Goal: Information Seeking & Learning: Learn about a topic

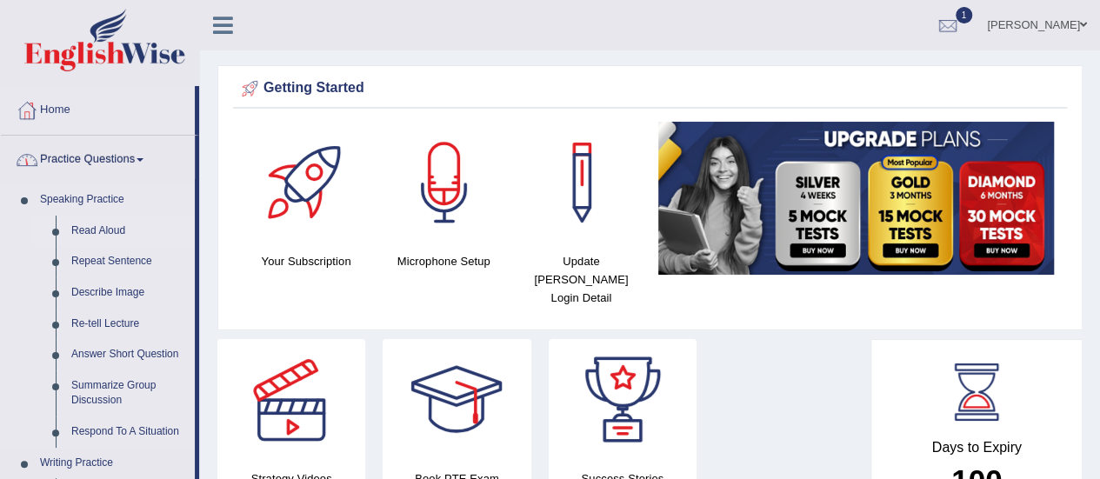
click at [105, 229] on link "Read Aloud" at bounding box center [128, 231] width 131 height 31
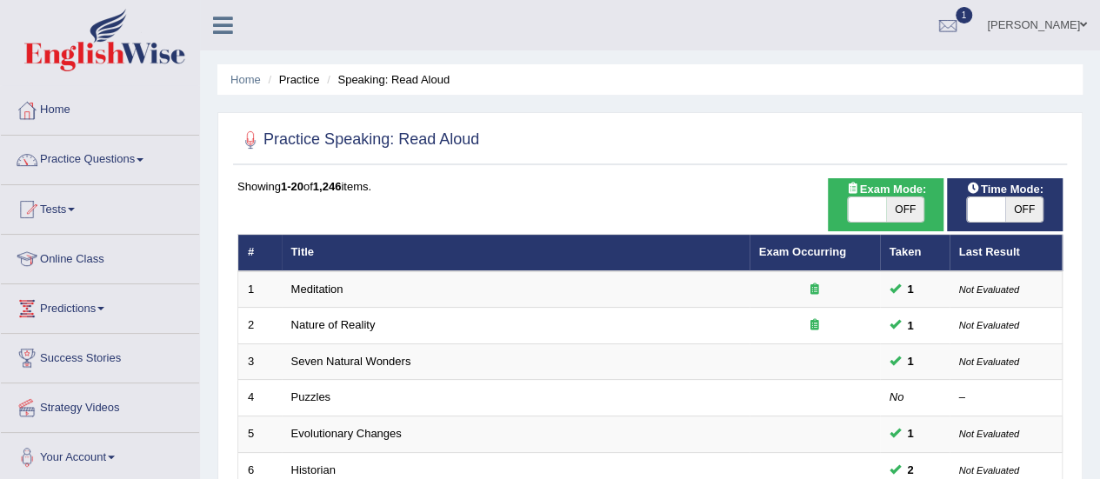
drag, startPoint x: 1000, startPoint y: 208, endPoint x: 1031, endPoint y: 208, distance: 31.3
click at [1005, 208] on span at bounding box center [986, 209] width 38 height 24
checkbox input "true"
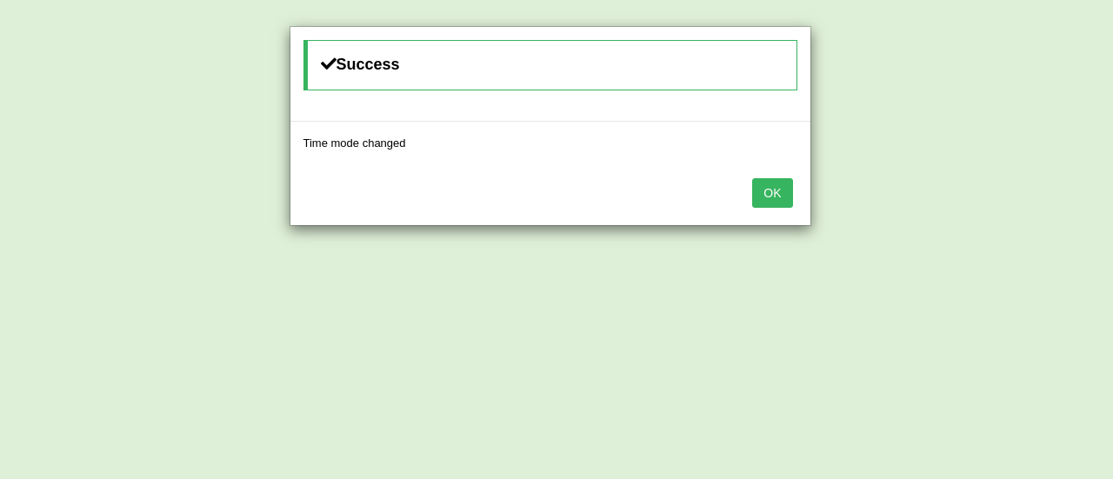
click at [767, 192] on button "OK" at bounding box center [772, 193] width 40 height 30
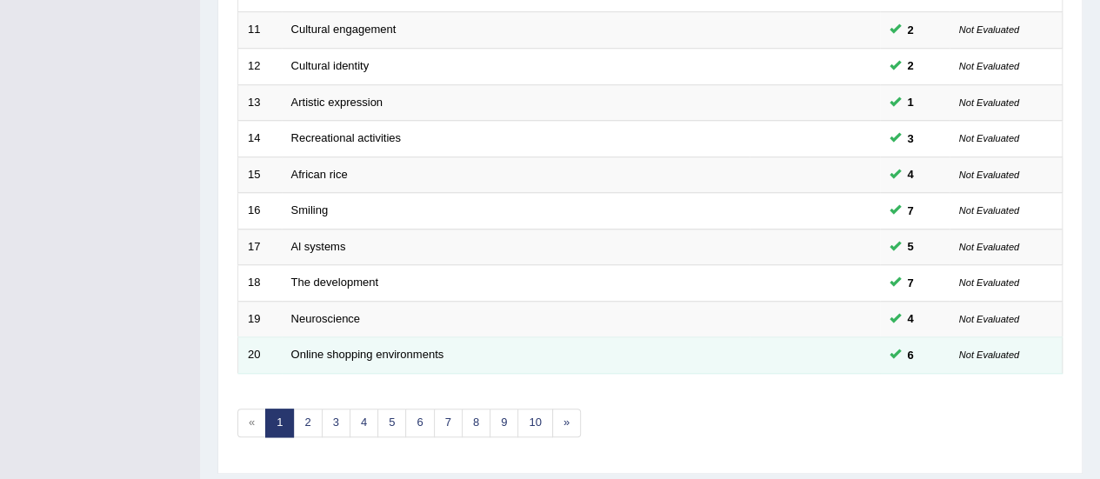
scroll to position [663, 0]
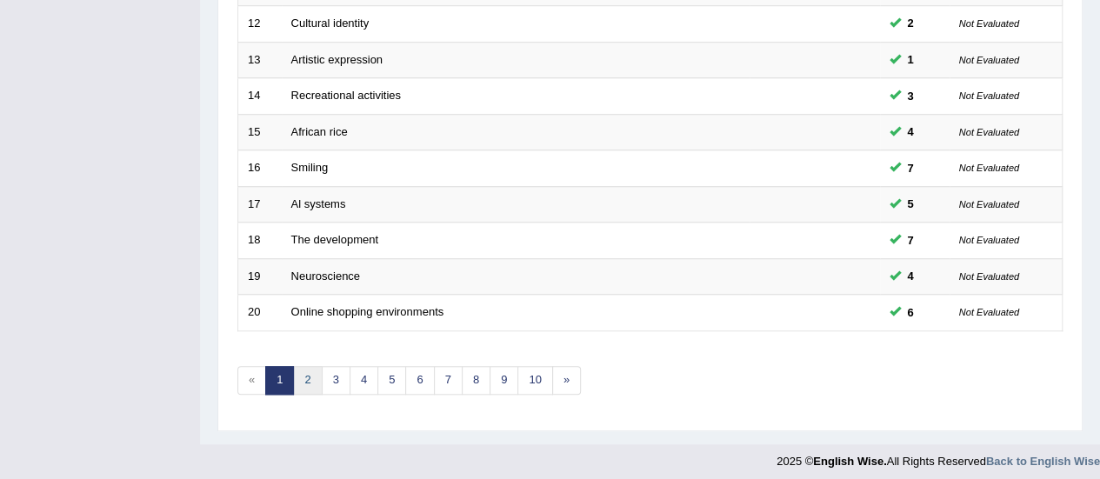
click at [309, 380] on link "2" at bounding box center [307, 380] width 29 height 29
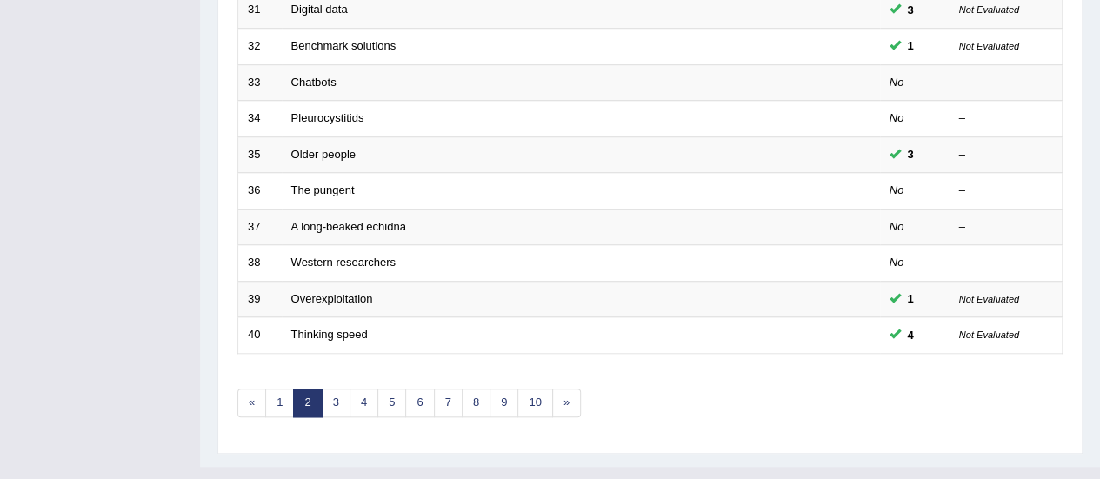
scroll to position [663, 0]
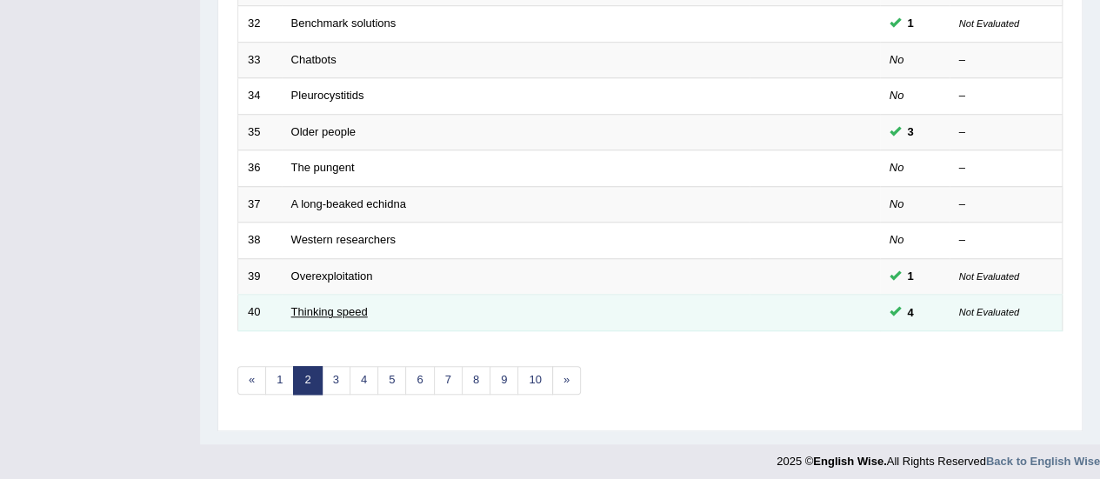
click at [330, 305] on link "Thinking speed" at bounding box center [329, 311] width 76 height 13
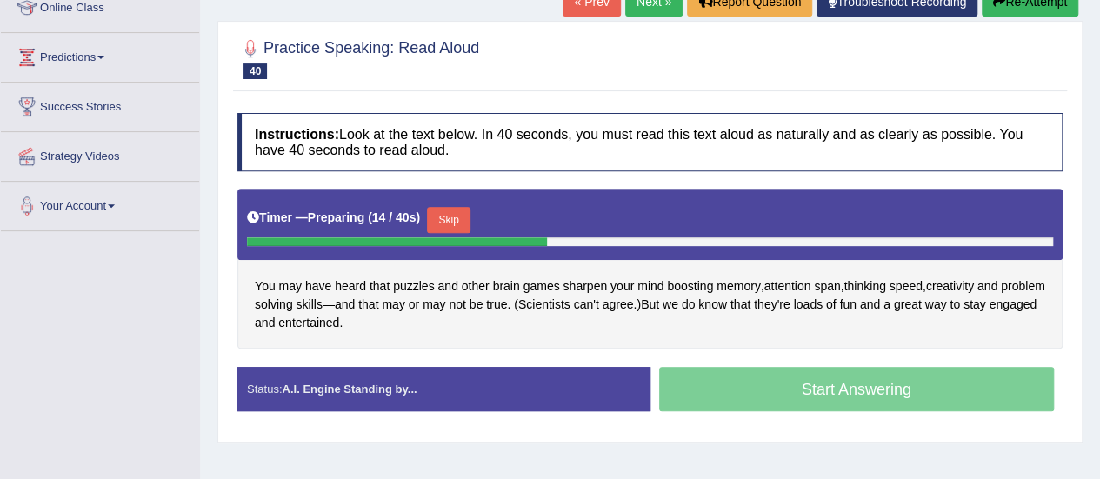
scroll to position [224, 0]
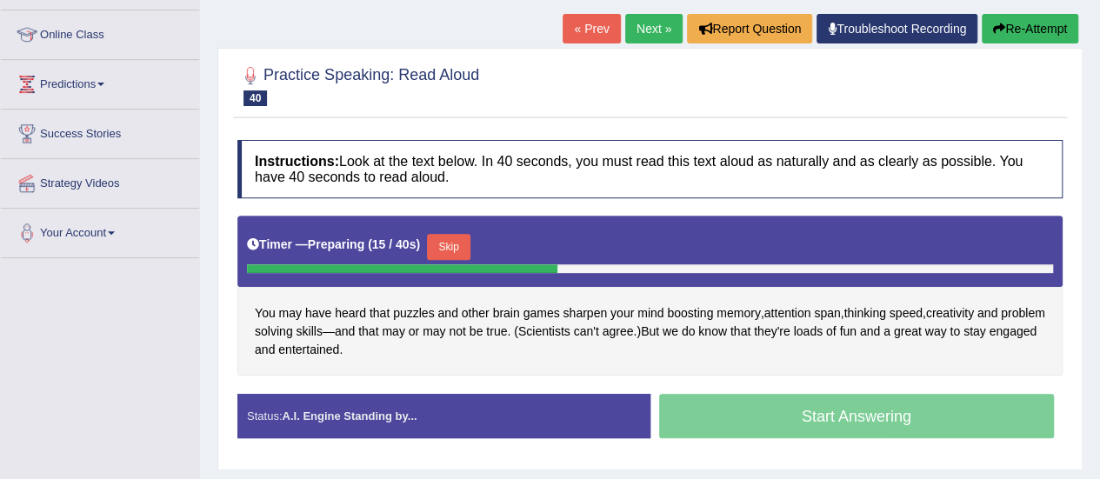
click at [1015, 17] on button "Re-Attempt" at bounding box center [1029, 29] width 96 height 30
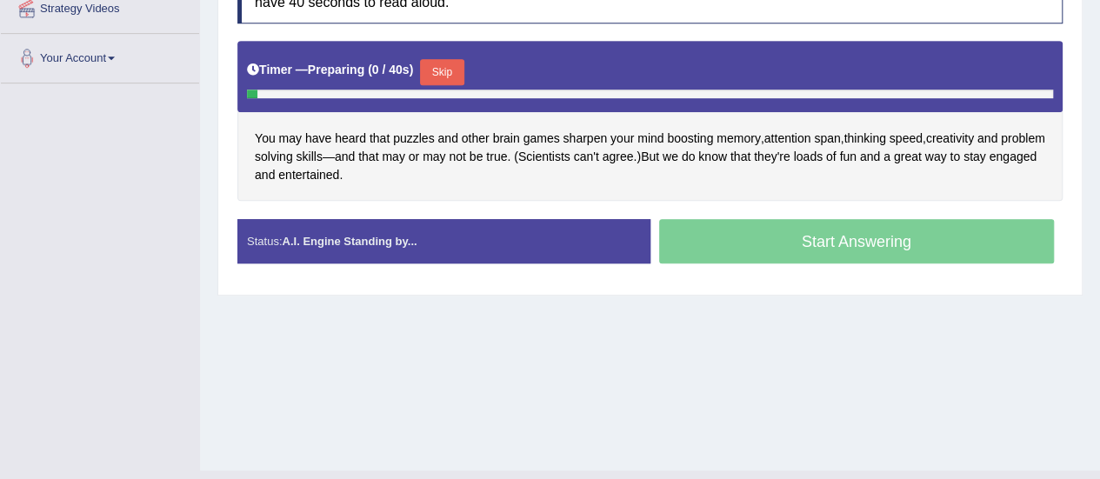
scroll to position [346, 0]
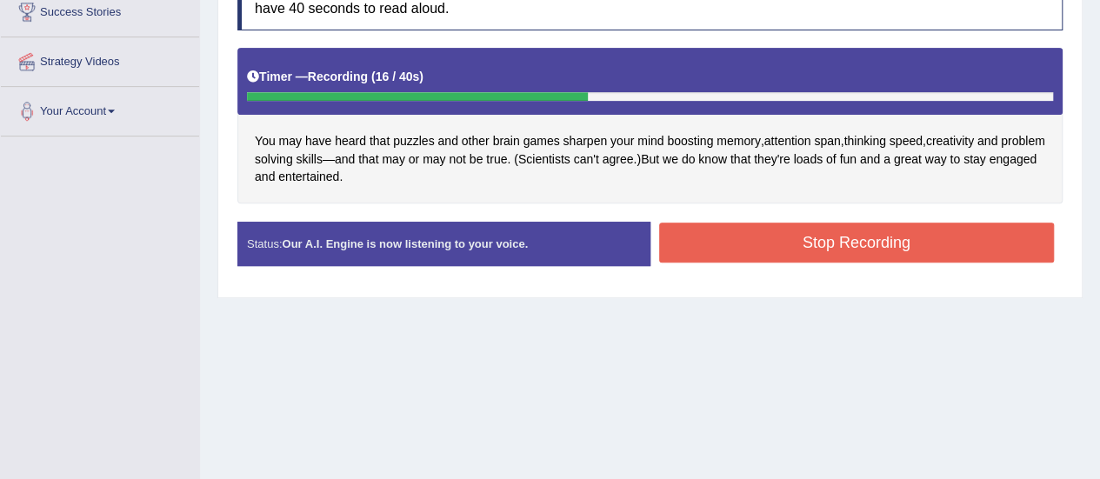
click at [838, 244] on button "Stop Recording" at bounding box center [856, 243] width 395 height 40
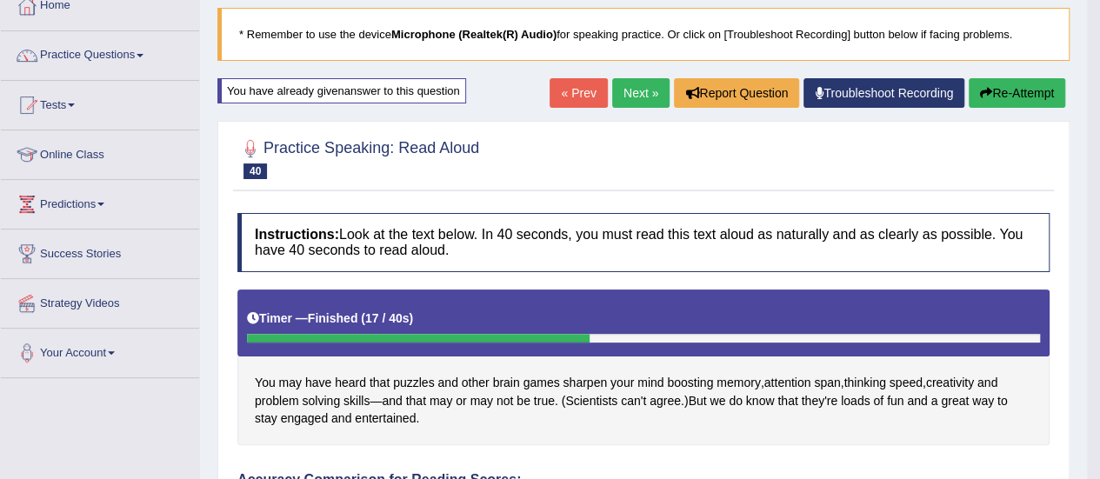
scroll to position [85, 0]
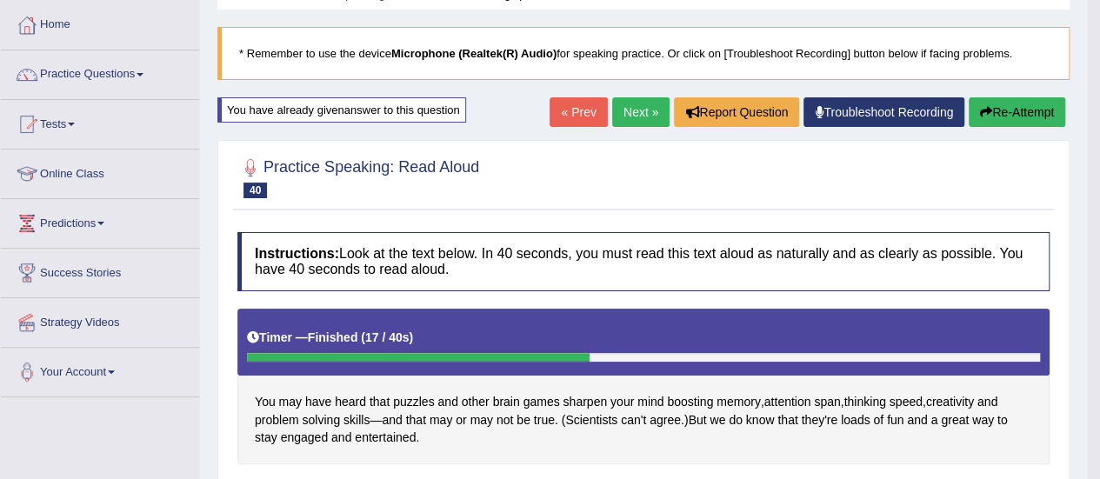
click at [624, 105] on link "Next »" at bounding box center [640, 112] width 57 height 30
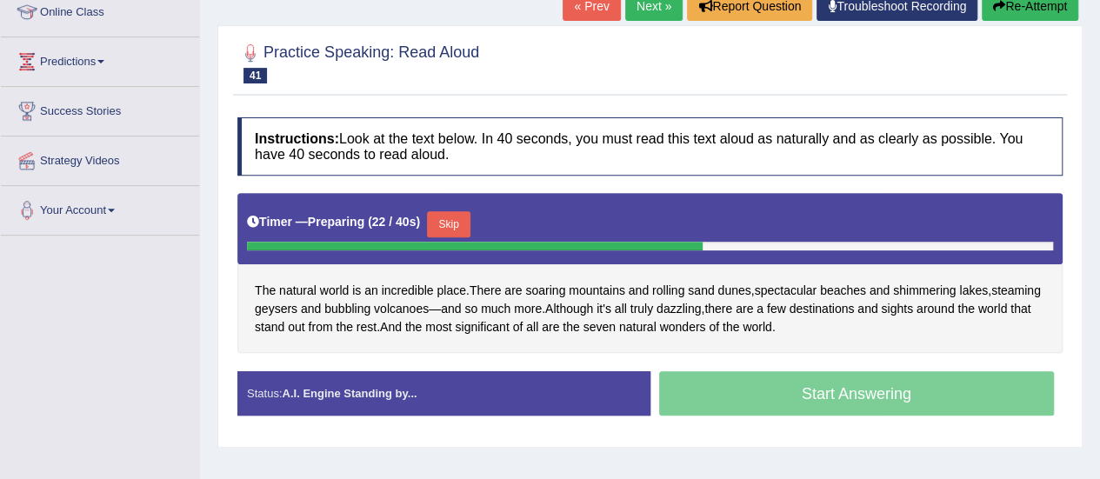
scroll to position [174, 0]
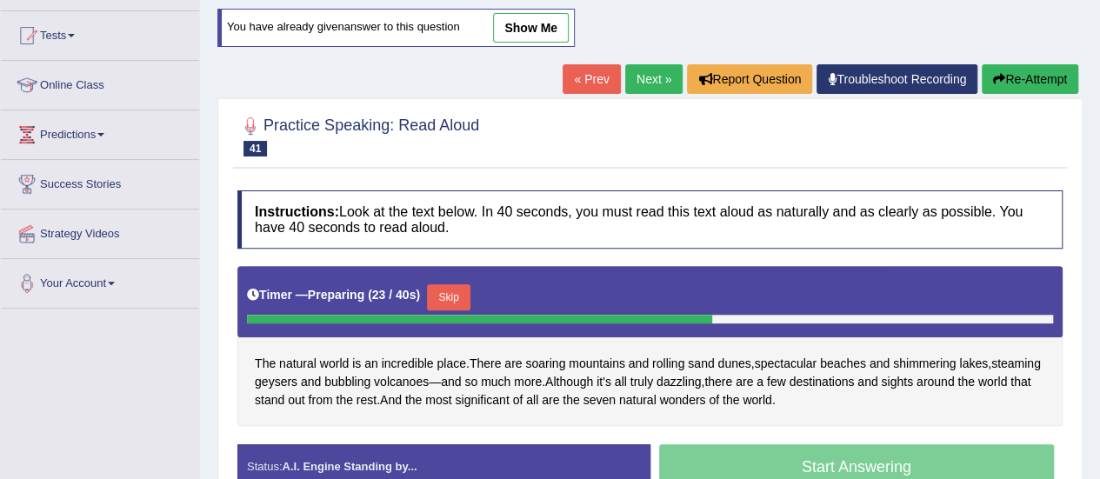
click at [1021, 87] on button "Re-Attempt" at bounding box center [1029, 79] width 96 height 30
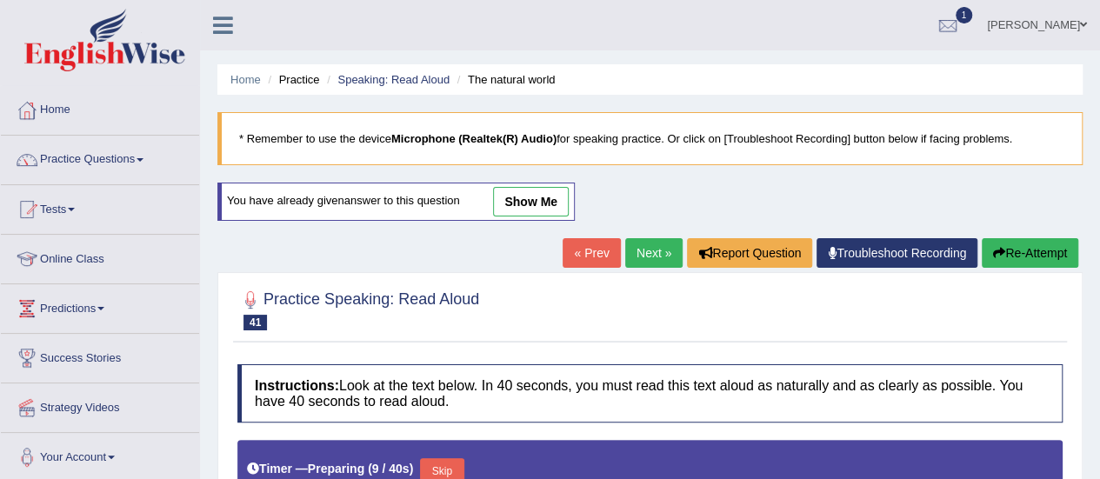
click at [1048, 250] on button "Re-Attempt" at bounding box center [1029, 253] width 96 height 30
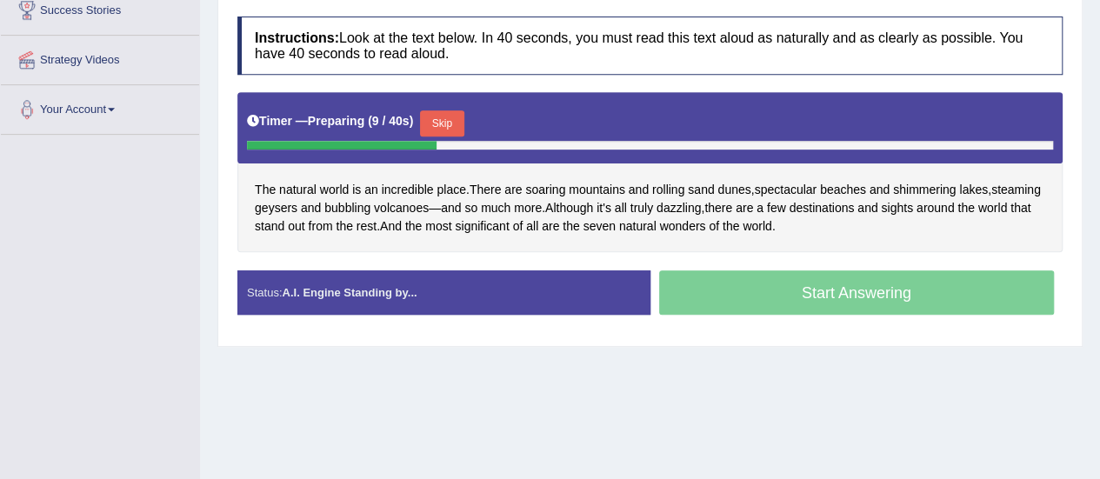
scroll to position [87, 0]
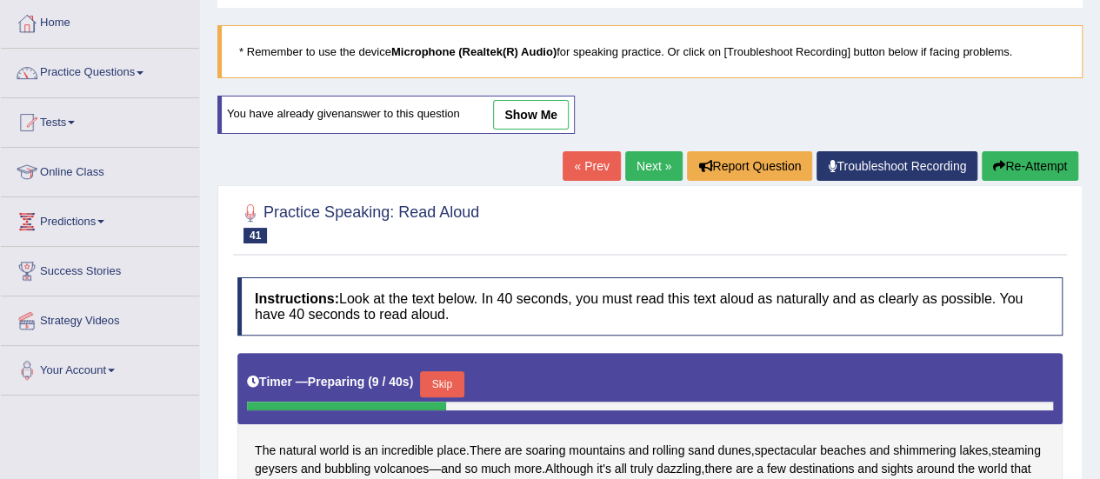
click at [1031, 163] on button "Re-Attempt" at bounding box center [1029, 166] width 96 height 30
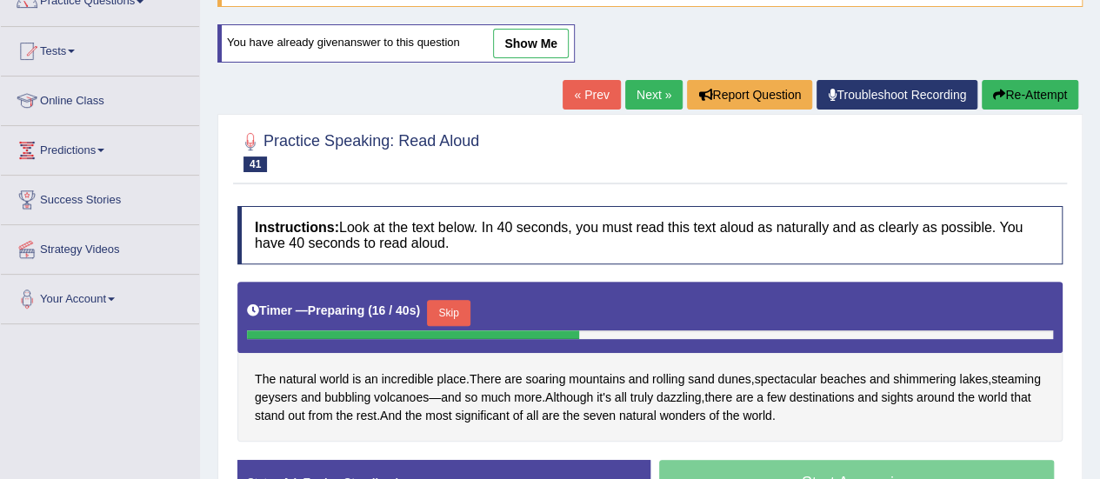
scroll to position [87, 0]
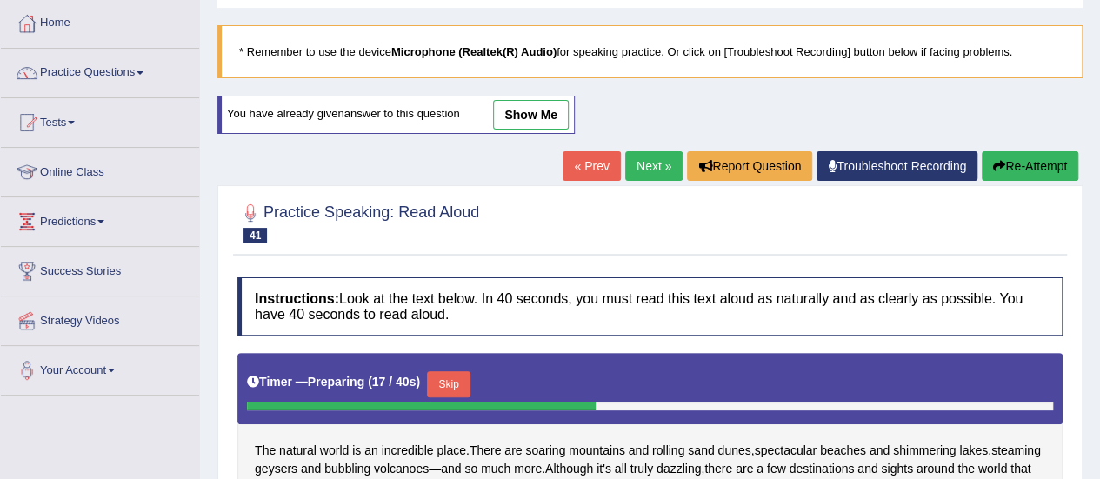
click at [635, 167] on link "Next »" at bounding box center [653, 166] width 57 height 30
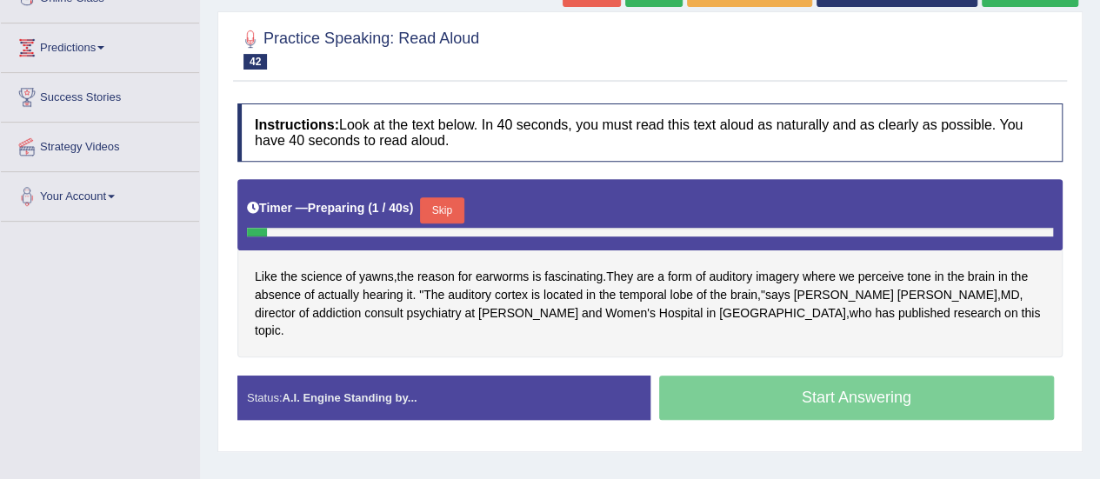
scroll to position [174, 0]
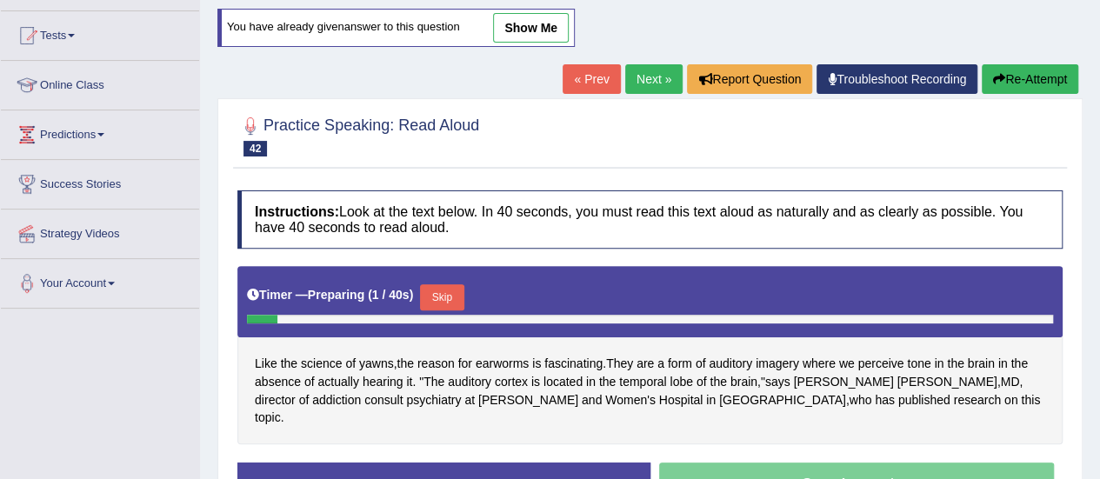
click at [663, 84] on link "Next »" at bounding box center [653, 79] width 57 height 30
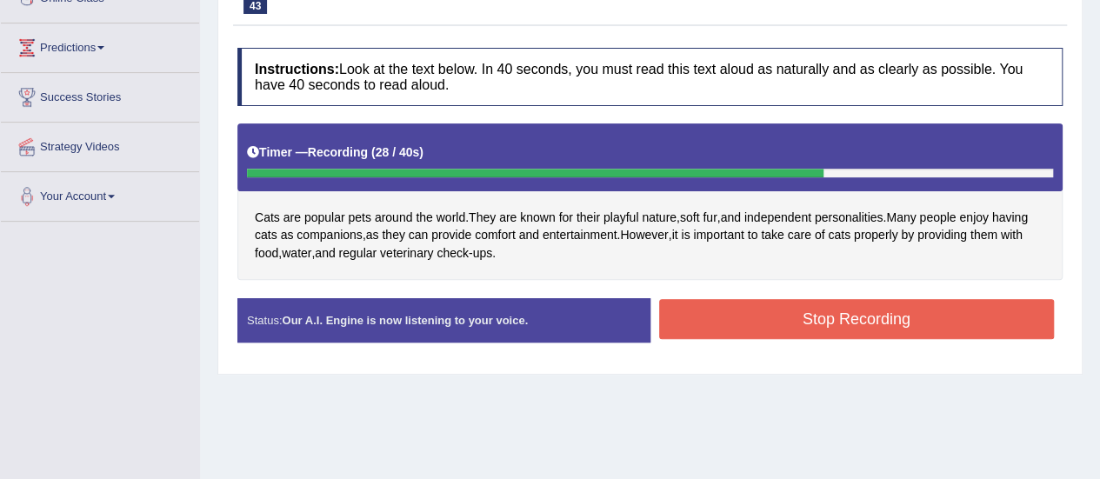
click at [765, 318] on button "Stop Recording" at bounding box center [856, 319] width 395 height 40
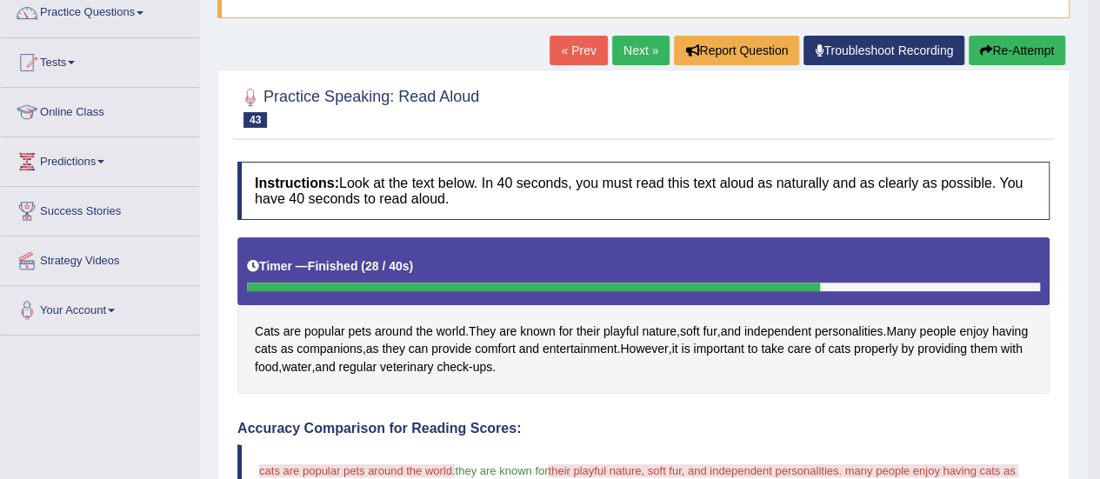
scroll to position [87, 0]
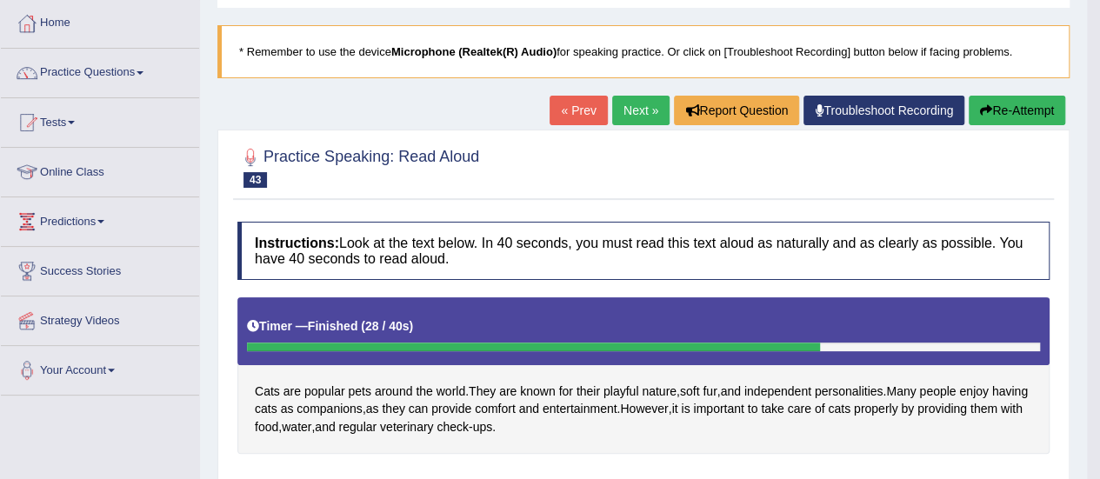
click at [648, 110] on link "Next »" at bounding box center [640, 111] width 57 height 30
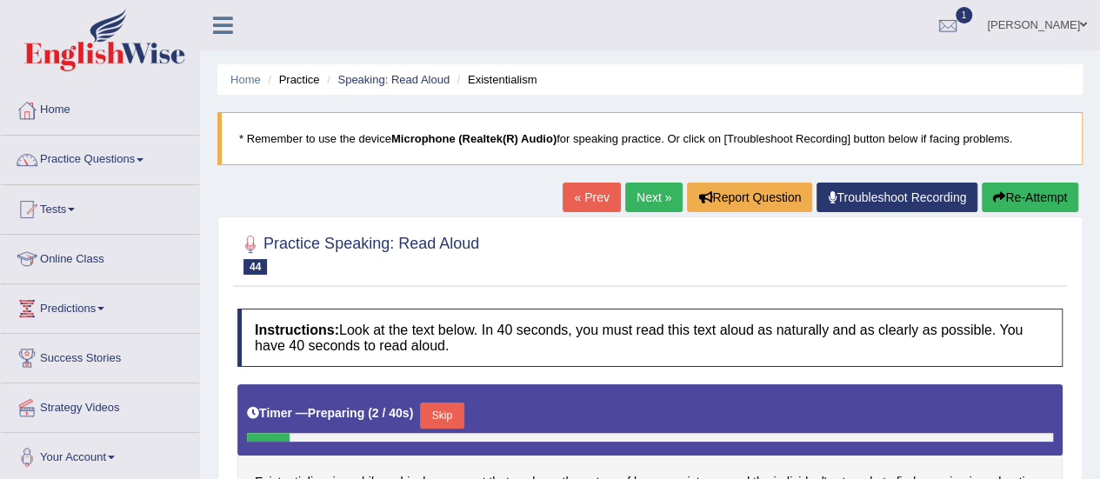
click at [643, 197] on link "Next »" at bounding box center [653, 198] width 57 height 30
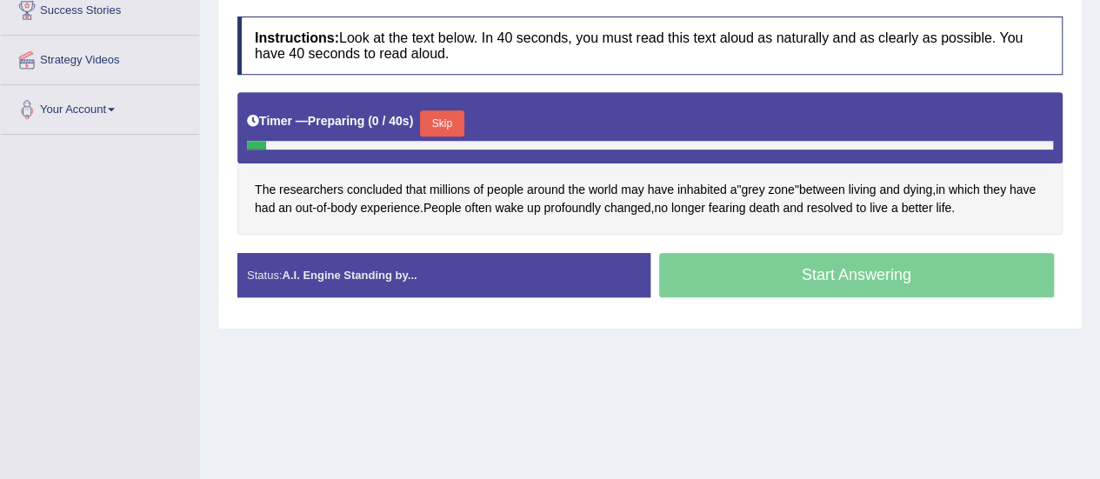
scroll to position [348, 0]
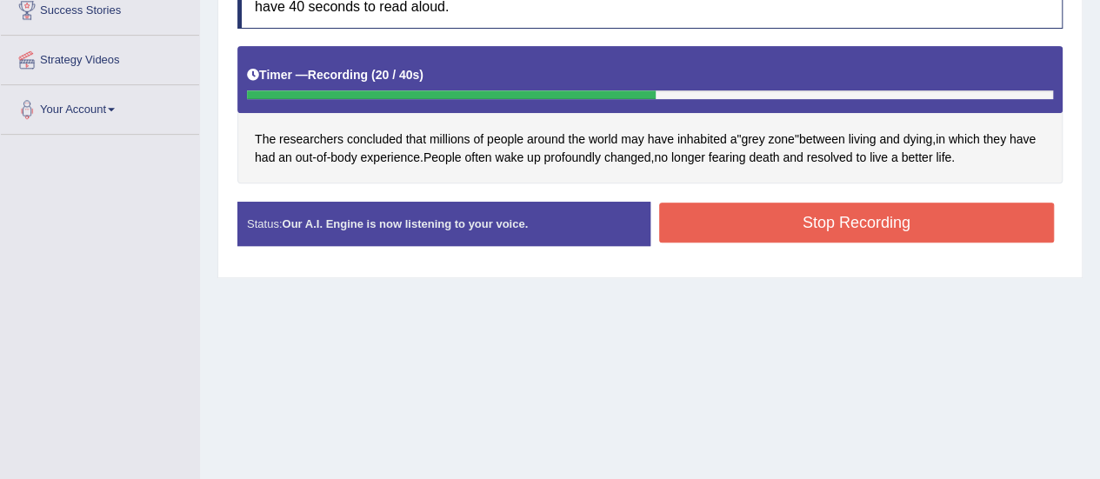
drag, startPoint x: 851, startPoint y: 203, endPoint x: 844, endPoint y: 209, distance: 9.2
click at [851, 203] on button "Stop Recording" at bounding box center [856, 223] width 395 height 40
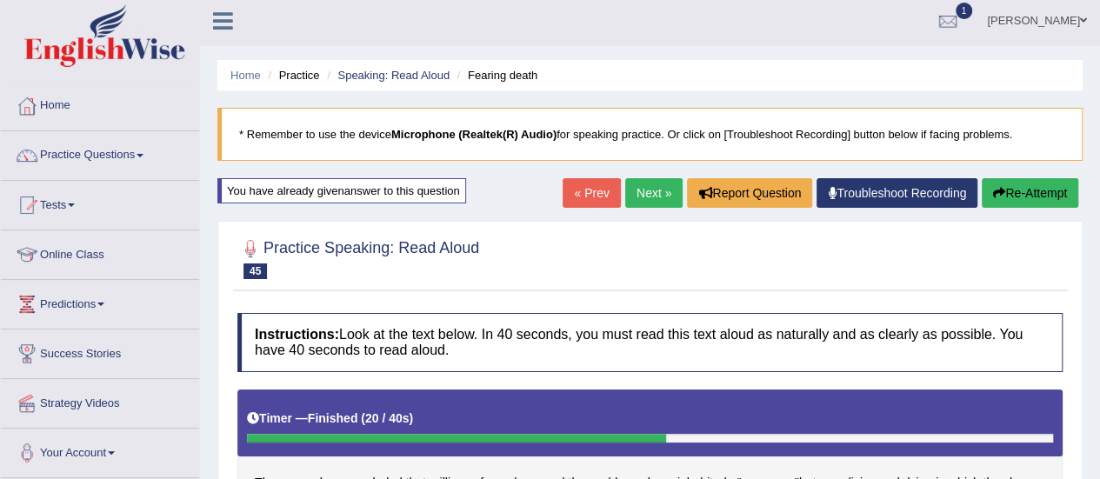
scroll to position [0, 0]
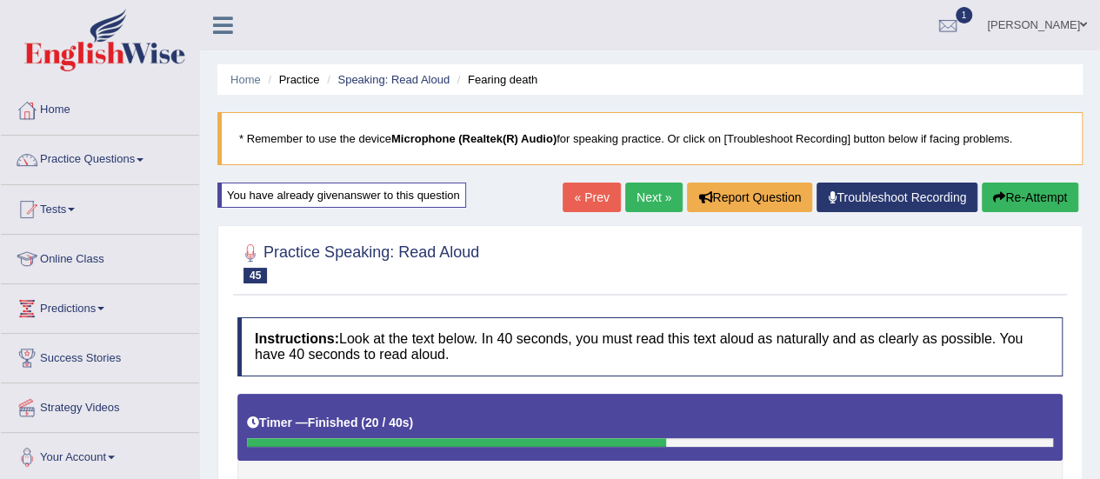
click at [661, 189] on link "Next »" at bounding box center [653, 198] width 57 height 30
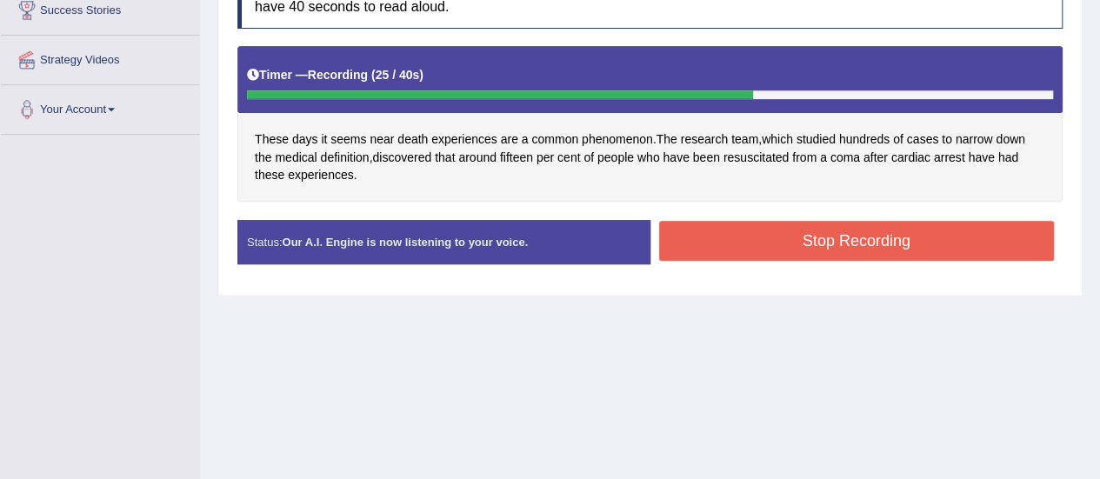
click at [749, 249] on button "Stop Recording" at bounding box center [856, 241] width 395 height 40
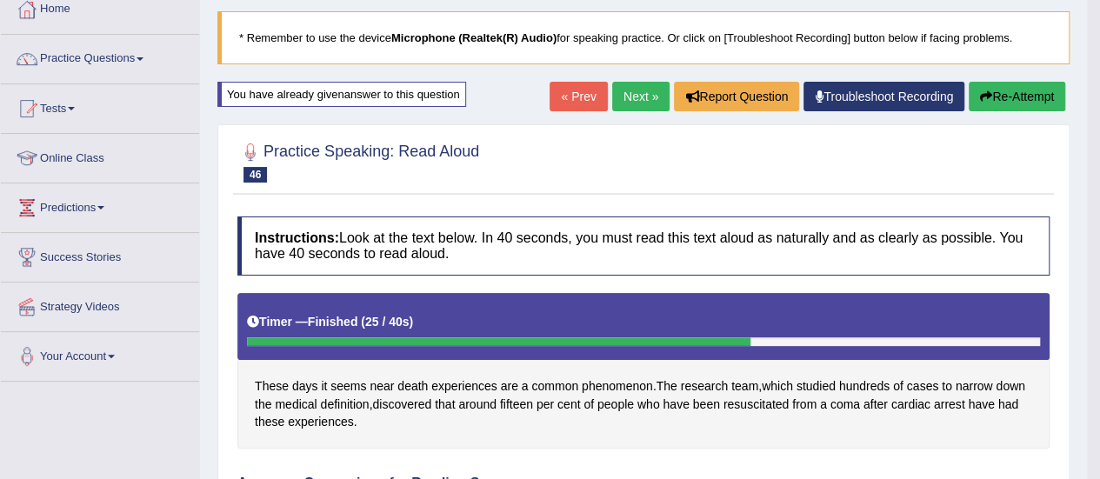
scroll to position [66, 0]
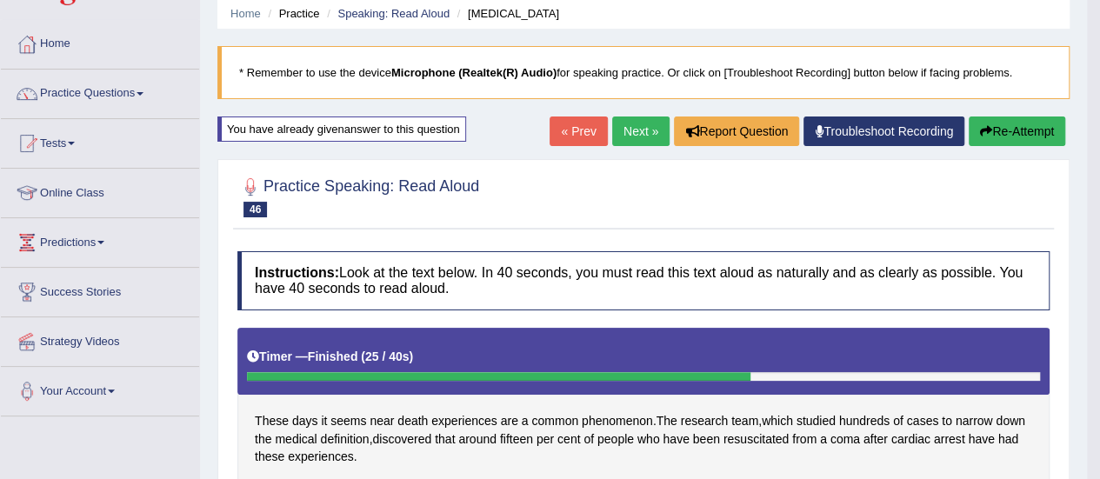
click at [628, 121] on link "Next »" at bounding box center [640, 131] width 57 height 30
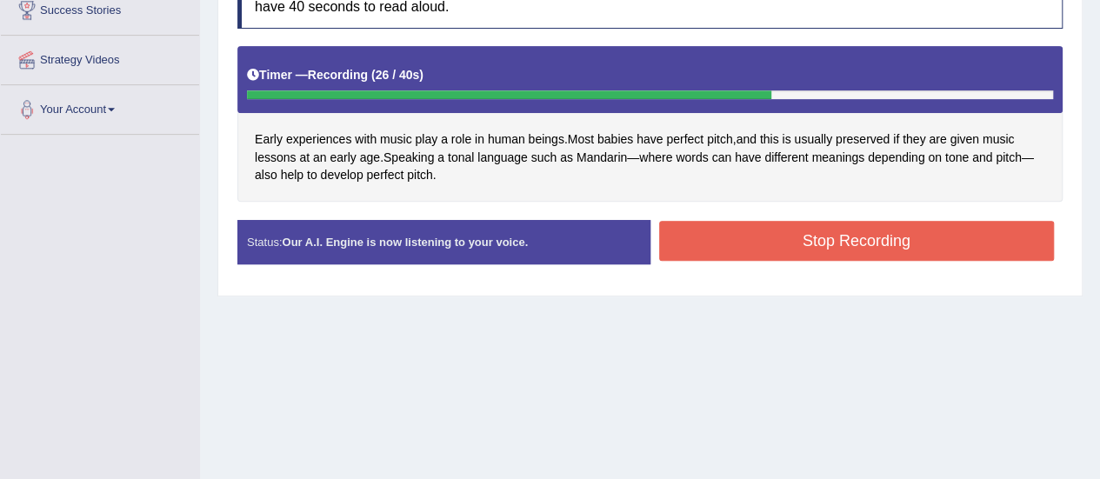
click at [876, 244] on button "Stop Recording" at bounding box center [856, 241] width 395 height 40
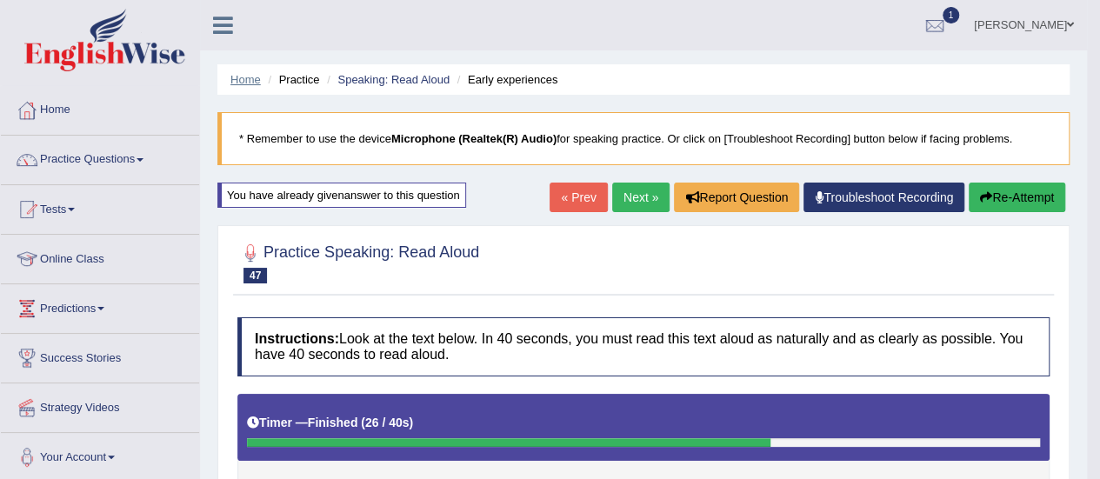
click at [245, 83] on link "Home" at bounding box center [245, 79] width 30 height 13
